Goal: Ask a question

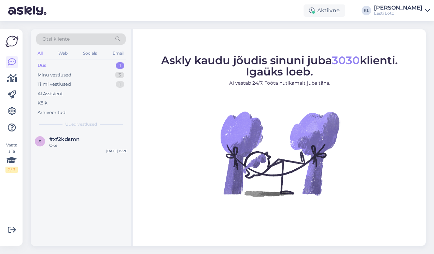
click at [79, 63] on div "Uus 1" at bounding box center [80, 66] width 89 height 10
click at [71, 142] on div "Okei" at bounding box center [88, 145] width 78 height 6
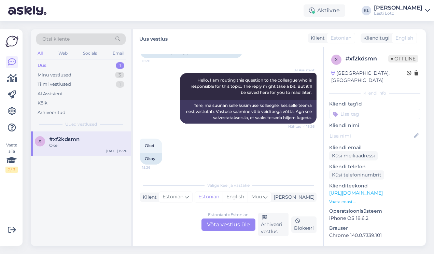
click at [234, 227] on div "Estonian to Estonian Võta vestlus üle" at bounding box center [229, 225] width 54 height 12
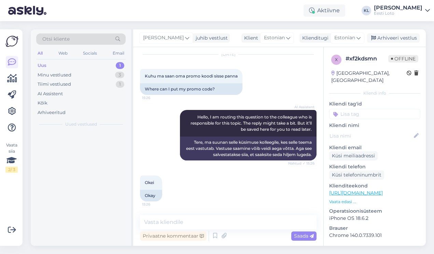
scroll to position [21, 0]
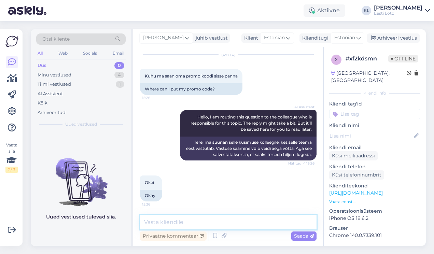
click at [200, 220] on textarea at bounding box center [228, 222] width 177 height 14
type textarea "Palume täpsustada, mis promokoodi te täpsemalt mõtlete?"
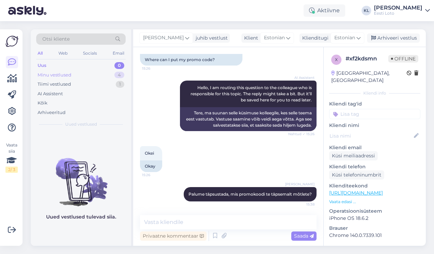
click at [92, 73] on div "Minu vestlused 4" at bounding box center [80, 75] width 89 height 10
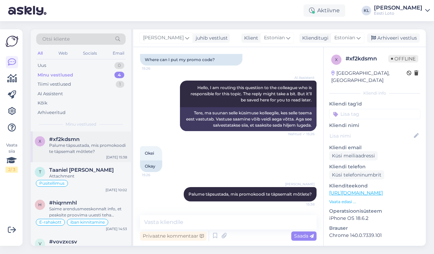
scroll to position [0, 0]
click at [87, 147] on div "Palume täpsustada, mis promokoodi te täpsemalt mõtlete?" at bounding box center [88, 148] width 78 height 12
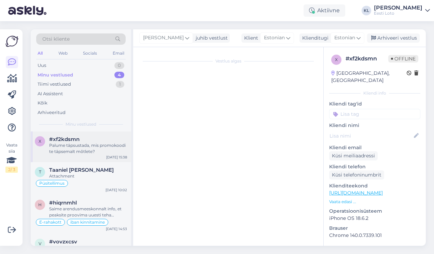
scroll to position [51, 0]
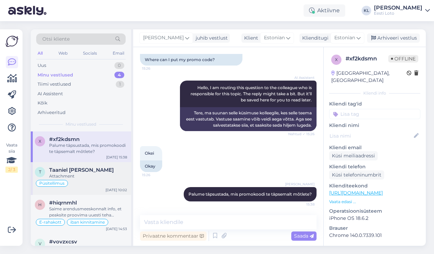
click at [92, 184] on div "Püsitellimus" at bounding box center [81, 183] width 92 height 8
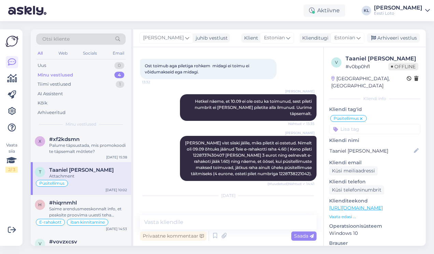
click at [157, 211] on img at bounding box center [153, 224] width 27 height 27
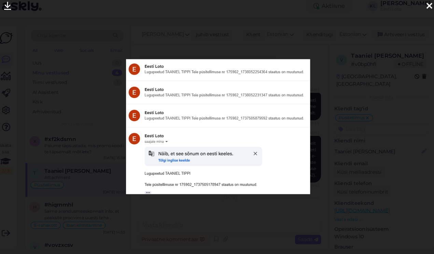
click at [418, 6] on icon at bounding box center [420, 10] width 5 height 9
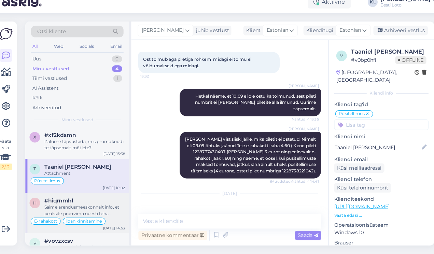
scroll to position [0, 0]
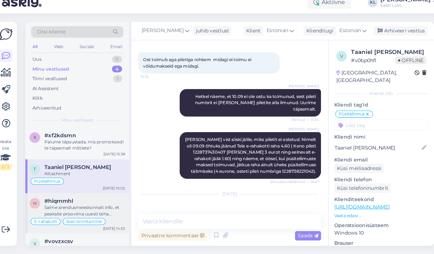
click at [68, 206] on div "Saime arendusmeeskonnalt info, et peaksite proovima uuesti teha sissemakse IBAN…" at bounding box center [88, 212] width 78 height 12
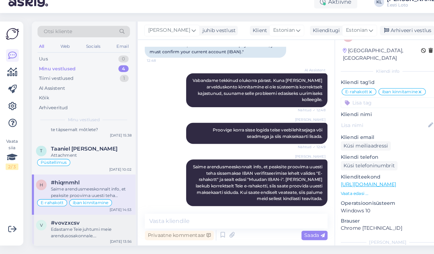
scroll to position [1, 0]
click at [78, 227] on div "Edastame Teie juhtumi meie arendusosakonnale. [PERSON_NAME] täpsema vastuse, mi…" at bounding box center [88, 233] width 78 height 12
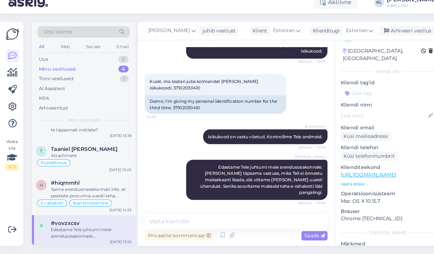
scroll to position [602, 0]
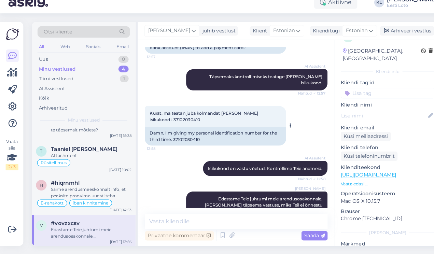
click at [169, 115] on span "Kurat, ma teatan juba kolmandat [PERSON_NAME] isikukoodi. 37102030410" at bounding box center [198, 120] width 106 height 11
click at [159, 115] on span "Kurat, ma teatan juba kolmandat [PERSON_NAME] isikukoodi. 37102030410" at bounding box center [198, 120] width 106 height 11
copy div "37102030410 12:58"
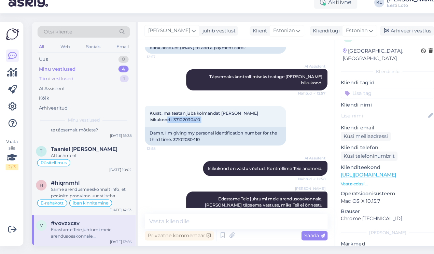
scroll to position [0, 0]
click at [71, 72] on div "Minu vestlused" at bounding box center [56, 75] width 36 height 7
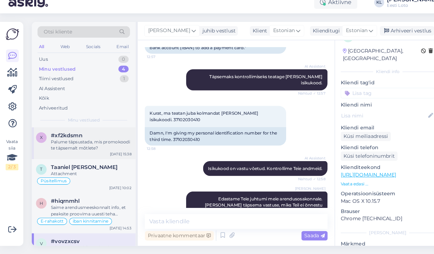
click at [79, 142] on div "Palume täpsustada, mis promokoodi te täpsemalt mõtlete?" at bounding box center [88, 148] width 78 height 12
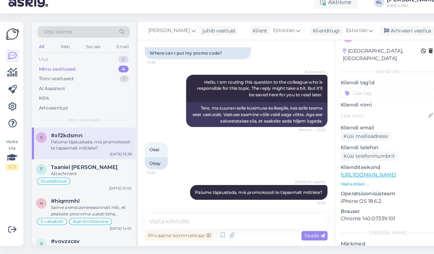
click at [56, 61] on div "Uus 0" at bounding box center [80, 66] width 89 height 10
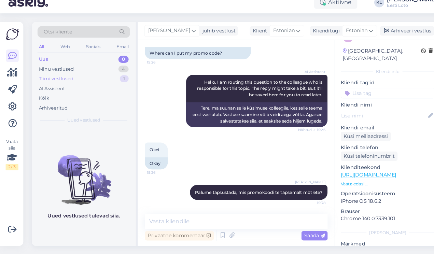
click at [59, 80] on div "Tiimi vestlused 1" at bounding box center [80, 85] width 89 height 10
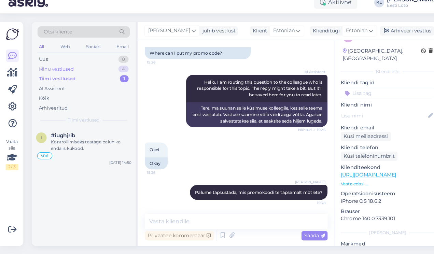
click at [59, 72] on div "Minu vestlused" at bounding box center [55, 75] width 34 height 7
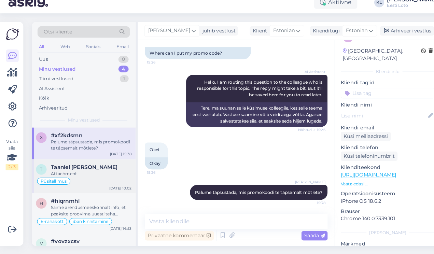
click at [82, 179] on div "Püsitellimus" at bounding box center [81, 183] width 92 height 8
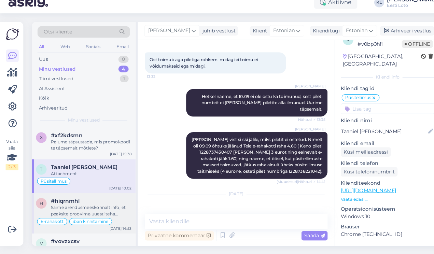
click at [92, 206] on div "Saime arendusmeeskonnalt info, et peaksite proovima uuesti teha sissemakse IBAN…" at bounding box center [88, 212] width 78 height 12
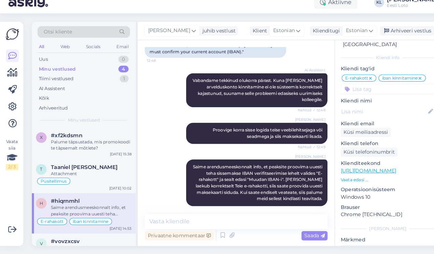
scroll to position [31, 0]
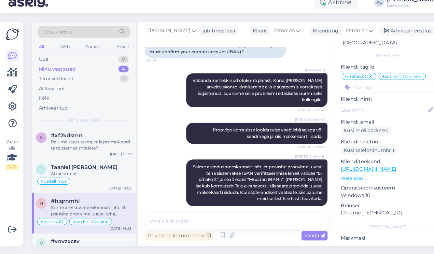
click at [365, 87] on input at bounding box center [374, 92] width 91 height 10
type input "maksekaart"
click at [372, 108] on div "Maksekaart" at bounding box center [374, 111] width 30 height 7
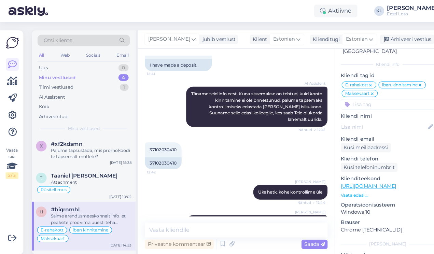
scroll to position [612, 0]
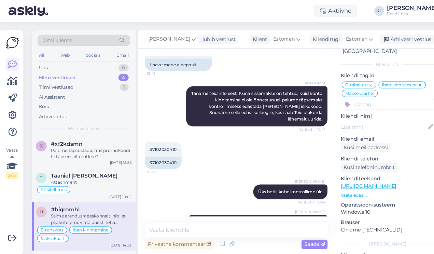
click at [360, 96] on input at bounding box center [374, 101] width 91 height 10
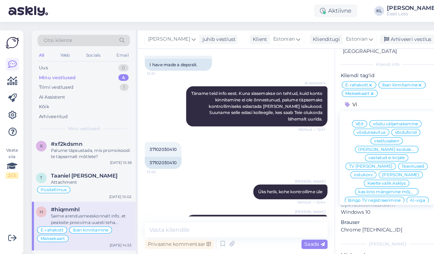
type input "V"
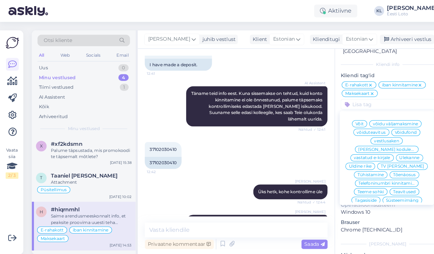
click at [389, 202] on p "Windows 10" at bounding box center [374, 205] width 91 height 7
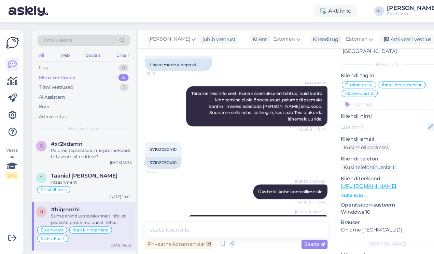
click at [415, 119] on icon at bounding box center [417, 123] width 8 height 8
type input "[PERSON_NAME]"
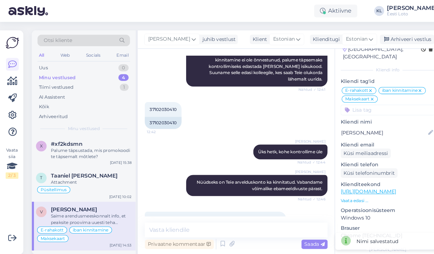
scroll to position [496, 0]
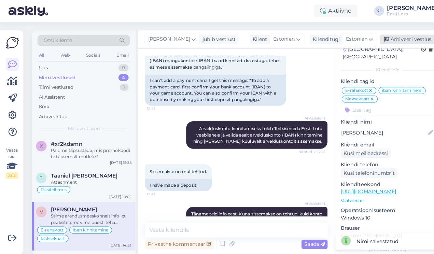
click at [387, 39] on div "Arhiveeri vestlus" at bounding box center [393, 37] width 53 height 9
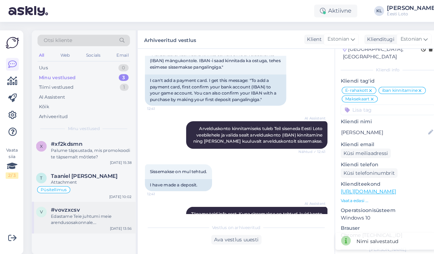
click at [65, 208] on div "Edastame Teie juhtumi meie arendusosakonnale. [PERSON_NAME] täpsema vastuse, mi…" at bounding box center [88, 212] width 78 height 12
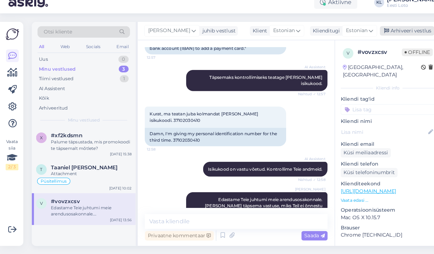
scroll to position [0, 0]
click at [391, 33] on div "Arhiveeri vestlus" at bounding box center [393, 37] width 53 height 9
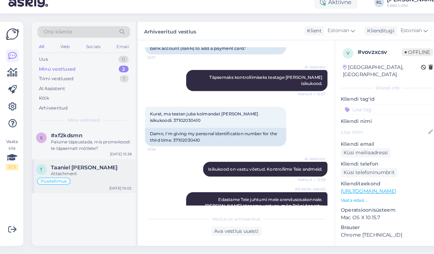
click at [70, 179] on div "Püsitellimus" at bounding box center [81, 183] width 92 height 8
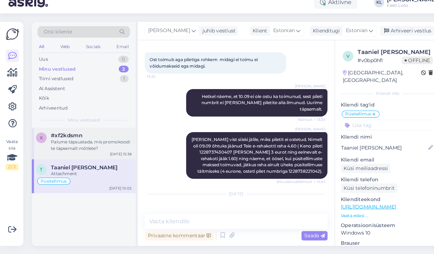
click at [89, 142] on div "Palume täpsustada, mis promokoodi te täpsemalt mõtlete?" at bounding box center [88, 148] width 78 height 12
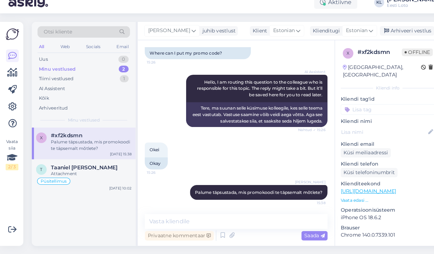
click at [358, 109] on input at bounding box center [374, 114] width 91 height 10
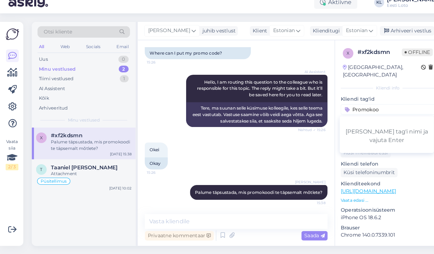
type input "Promokood"
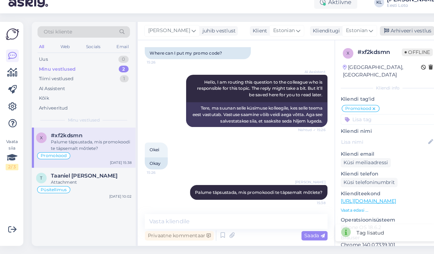
click at [388, 33] on div "Arhiveeri vestlus" at bounding box center [393, 37] width 53 height 9
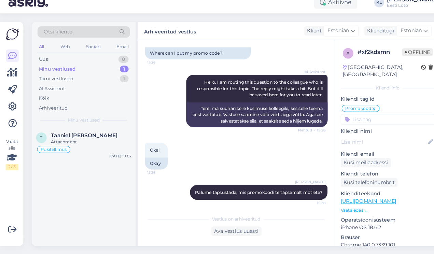
click at [93, 70] on div "Minu vestlused 1" at bounding box center [80, 75] width 89 height 10
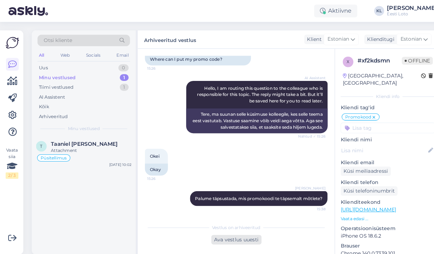
click at [230, 234] on div "Ava vestlus uuesti" at bounding box center [228, 231] width 48 height 9
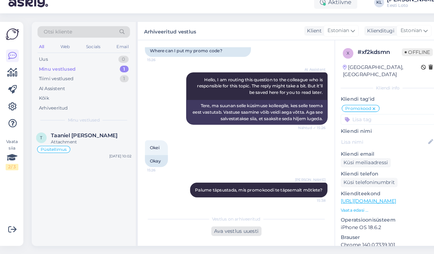
click at [237, 227] on div "Ava vestlus uuesti" at bounding box center [228, 231] width 48 height 9
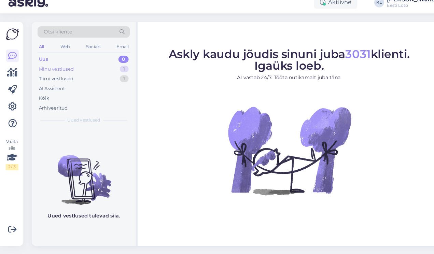
click at [90, 70] on div "Minu vestlused 1" at bounding box center [80, 75] width 89 height 10
